Goal: Use online tool/utility

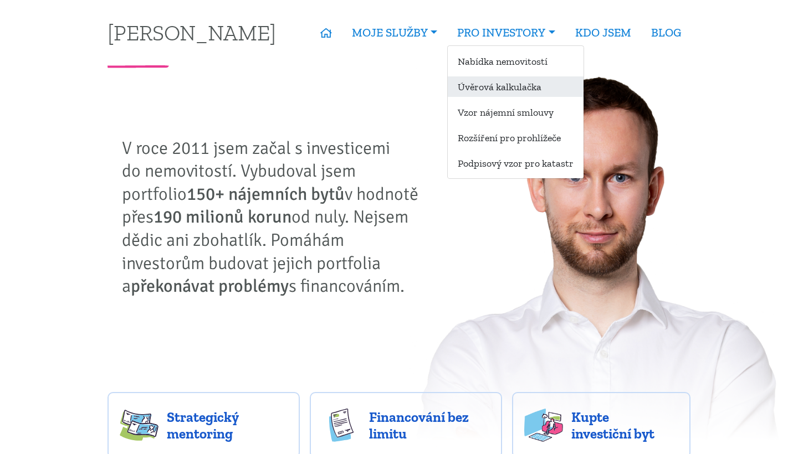
click at [543, 78] on link "Úvěrová kalkulačka" at bounding box center [516, 86] width 136 height 20
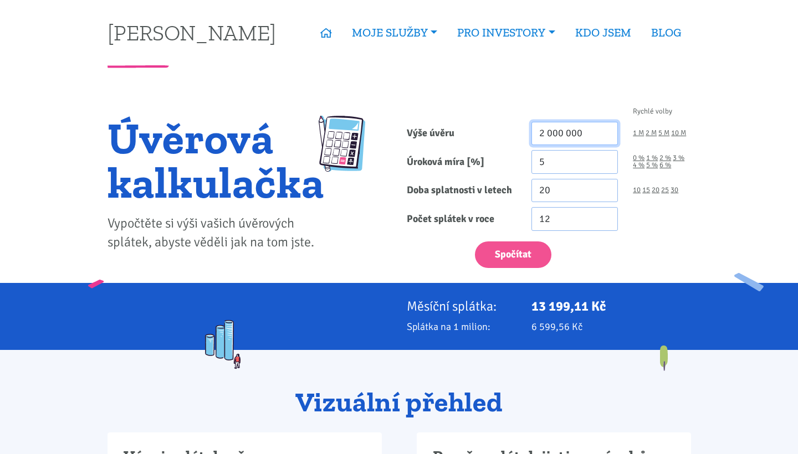
click at [546, 136] on input "2 000 000" at bounding box center [574, 134] width 87 height 24
type input "500 000"
click at [554, 157] on input "5" at bounding box center [574, 162] width 87 height 24
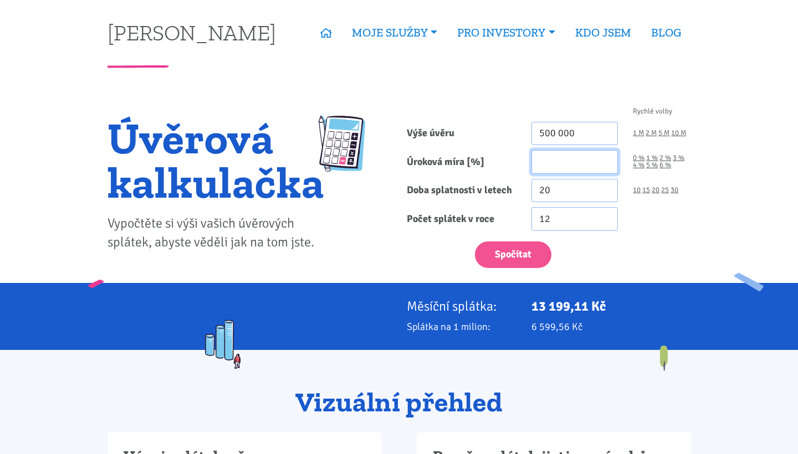
type input "4"
click at [554, 188] on input "20" at bounding box center [574, 191] width 87 height 24
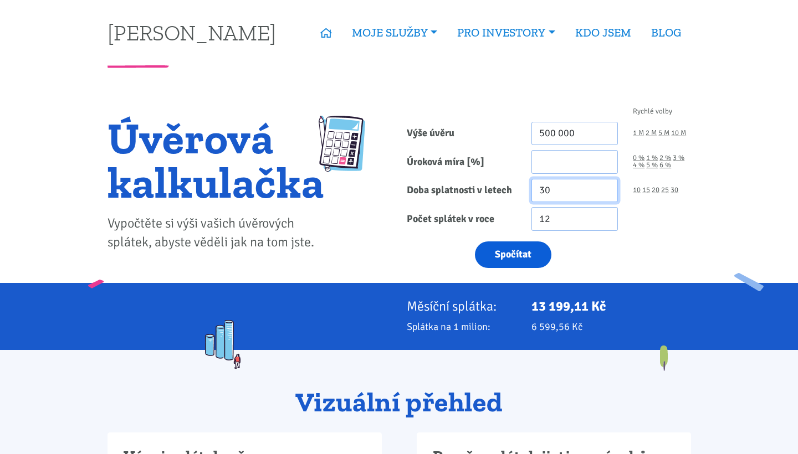
type input "30"
click at [529, 246] on button "Spočítat" at bounding box center [513, 255] width 76 height 27
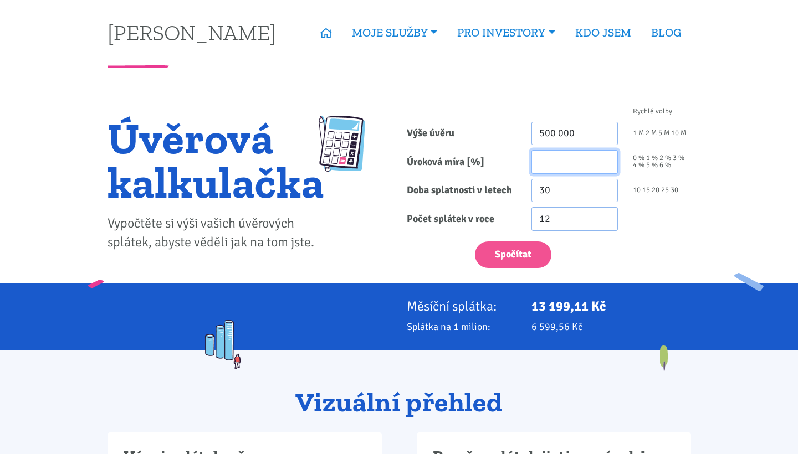
click at [549, 161] on input "Úroková míra [%]" at bounding box center [574, 162] width 87 height 24
type input "4.99"
click at [512, 245] on button "Spočítat" at bounding box center [513, 255] width 76 height 27
type input "500000"
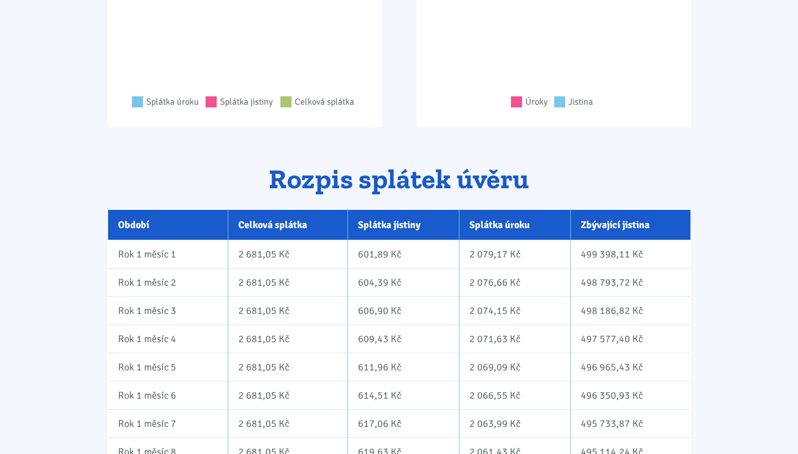
scroll to position [572, 0]
